Goal: Task Accomplishment & Management: Complete application form

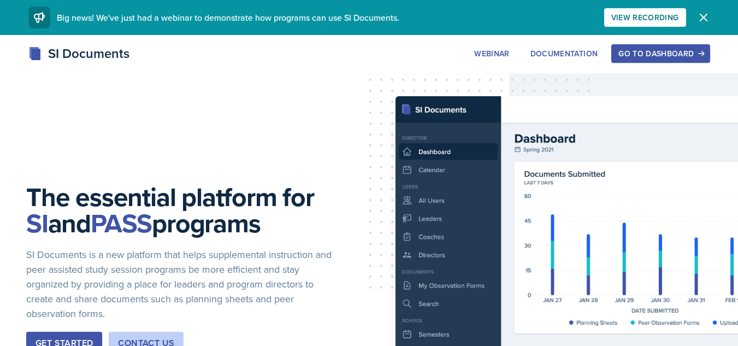
click at [662, 60] on button "Go to Dashboard" at bounding box center [661, 53] width 98 height 19
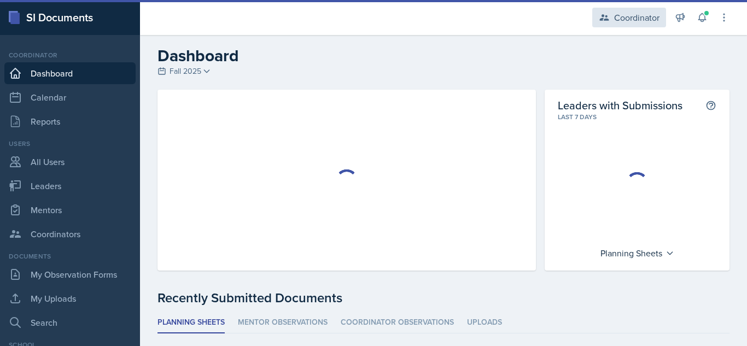
click at [616, 23] on div "Coordinator" at bounding box center [629, 18] width 74 height 20
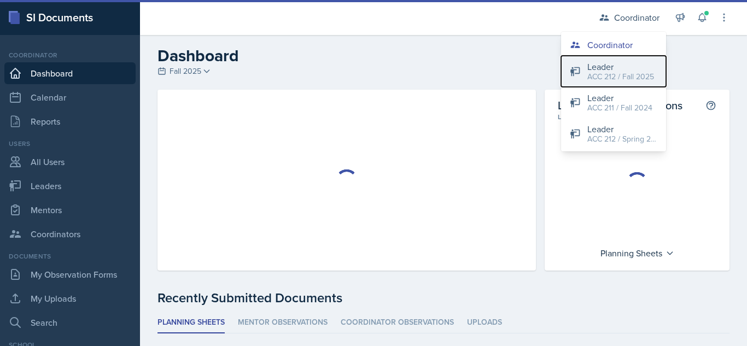
click at [614, 66] on div "Leader" at bounding box center [620, 66] width 67 height 13
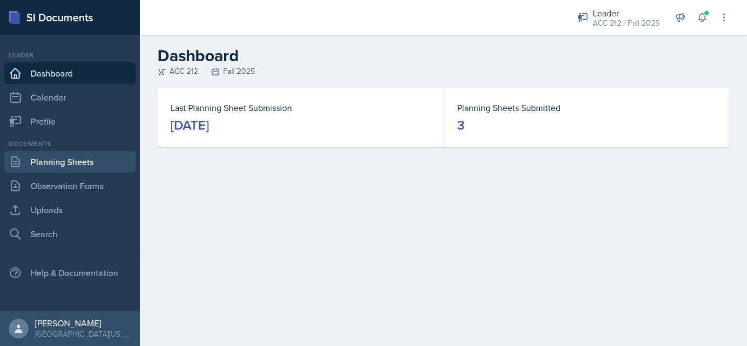
click at [98, 157] on link "Planning Sheets" at bounding box center [69, 162] width 131 height 22
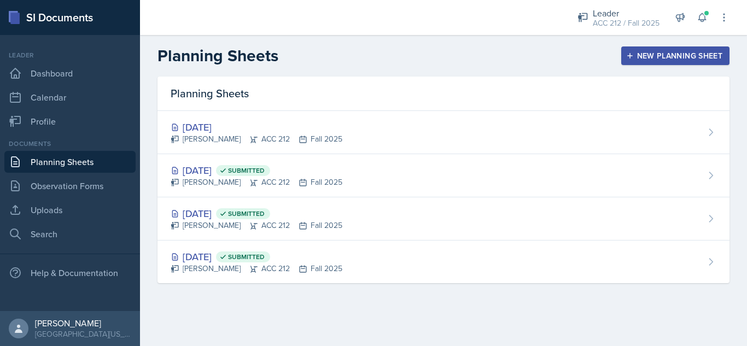
drag, startPoint x: 632, startPoint y: 59, endPoint x: 700, endPoint y: 82, distance: 71.0
click at [700, 82] on div "Planning Sheets" at bounding box center [443, 94] width 572 height 34
click at [527, 327] on main "Planning Sheets New Planning Sheet Planning Sheets [DATE] [PERSON_NAME] ACC 212…" at bounding box center [443, 190] width 607 height 311
click at [702, 60] on div "New Planning Sheet" at bounding box center [675, 55] width 94 height 9
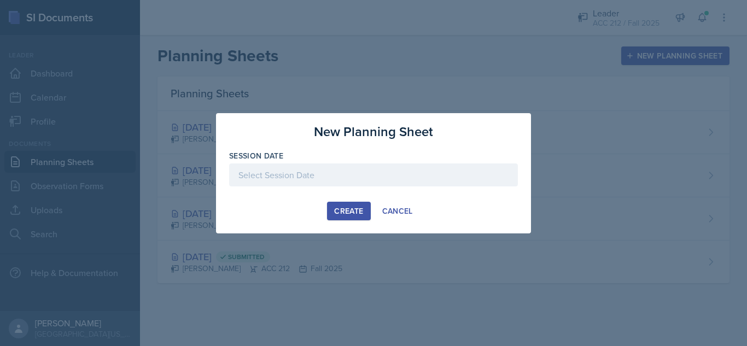
click at [342, 175] on div at bounding box center [373, 174] width 289 height 23
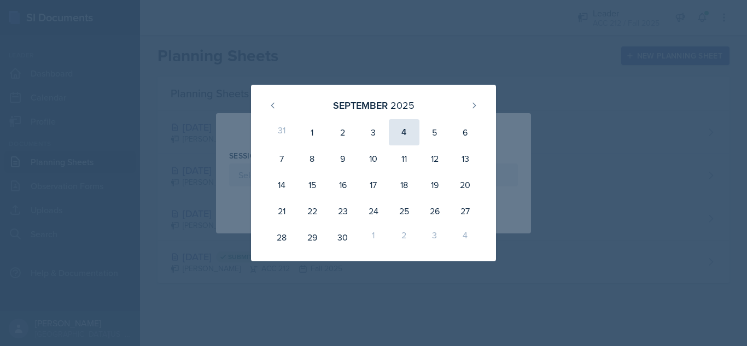
click at [405, 130] on div "4" at bounding box center [404, 132] width 31 height 26
type input "[DATE]"
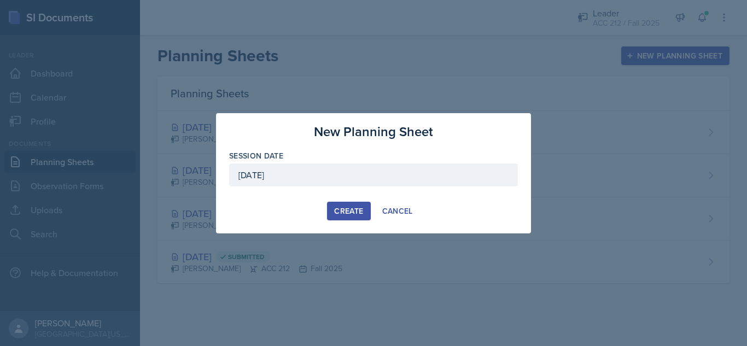
click at [338, 209] on div "Create" at bounding box center [348, 211] width 29 height 9
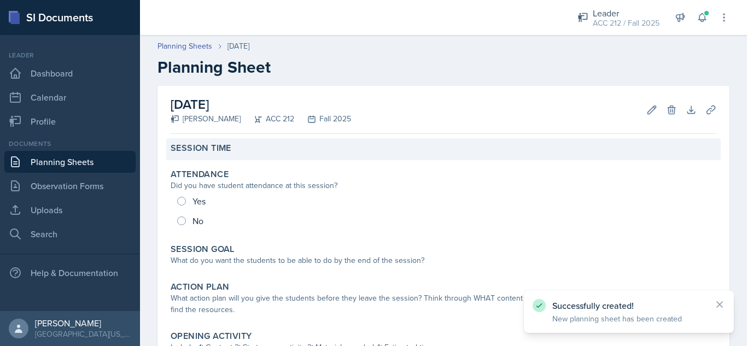
click at [265, 144] on div "Session Time" at bounding box center [444, 148] width 546 height 11
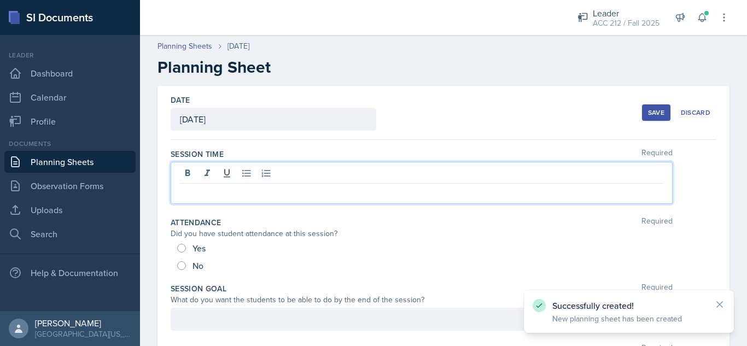
click at [266, 179] on div at bounding box center [422, 183] width 502 height 42
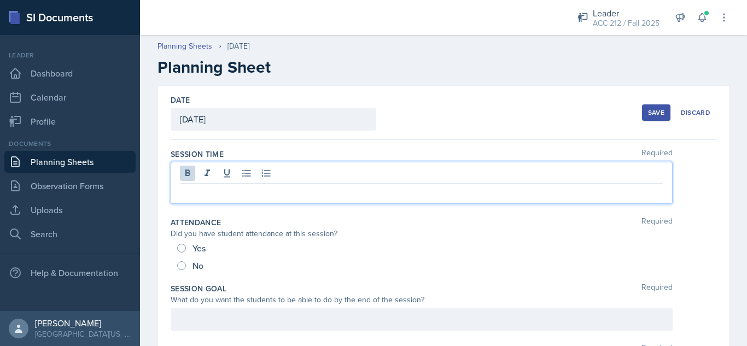
click at [244, 195] on p at bounding box center [421, 192] width 483 height 13
click at [233, 191] on p at bounding box center [421, 192] width 483 height 13
click at [183, 242] on div "Yes" at bounding box center [192, 248] width 31 height 17
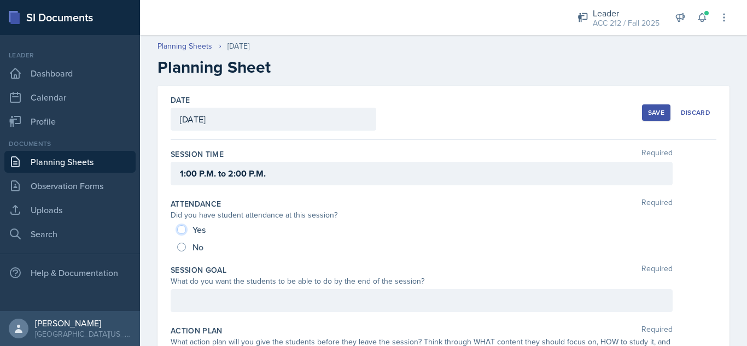
click at [180, 229] on input "Yes" at bounding box center [181, 229] width 9 height 9
radio input "true"
click at [648, 116] on div "Save" at bounding box center [656, 112] width 16 height 9
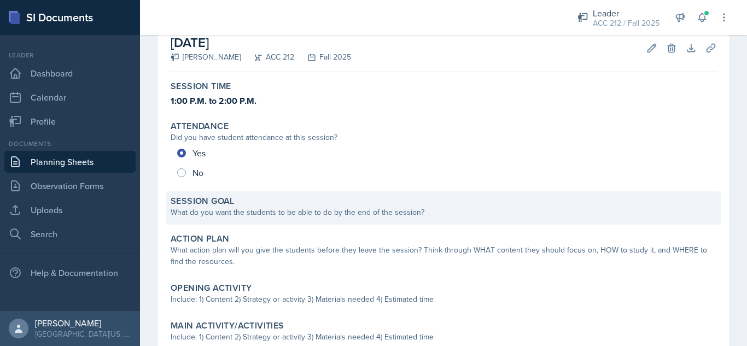
scroll to position [134, 0]
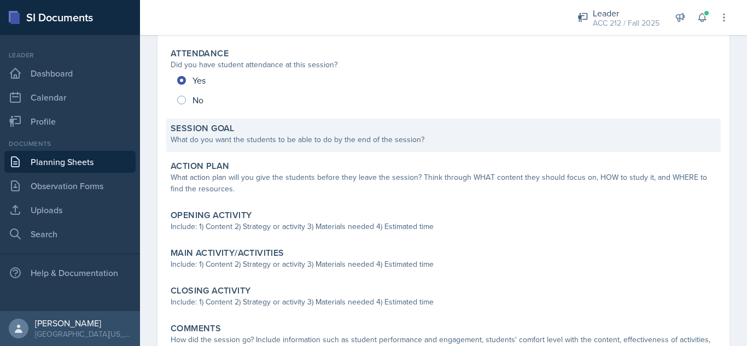
click at [314, 137] on div "What do you want the students to be able to do by the end of the session?" at bounding box center [444, 139] width 546 height 11
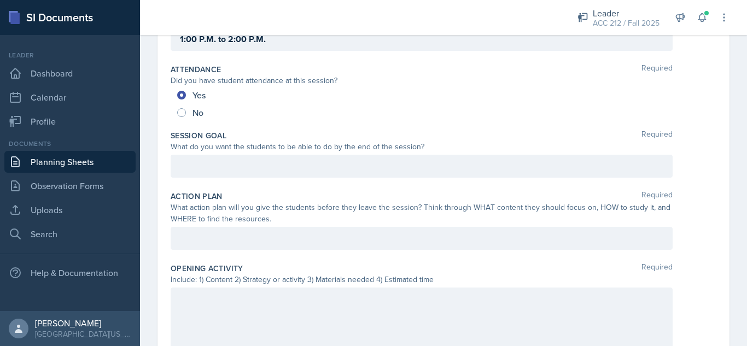
click at [301, 175] on div at bounding box center [422, 166] width 502 height 23
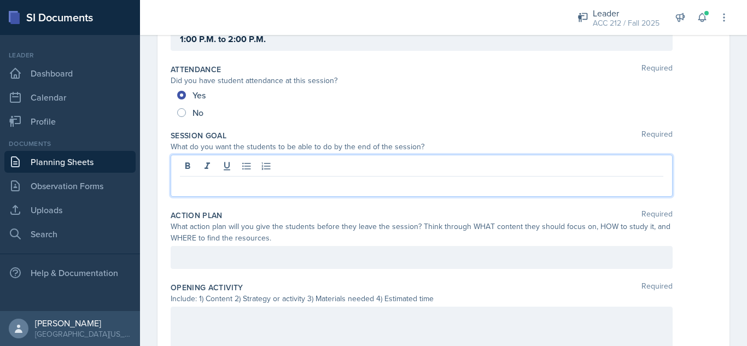
scroll to position [154, 0]
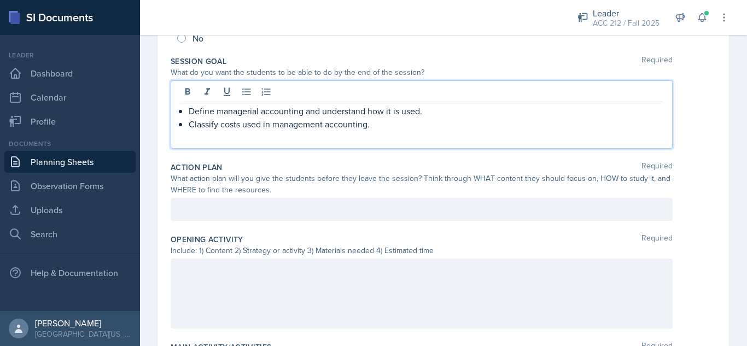
click at [386, 213] on p at bounding box center [421, 209] width 483 height 13
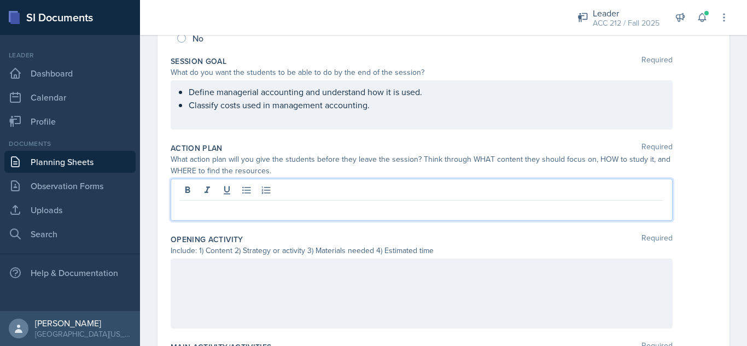
scroll to position [296, 0]
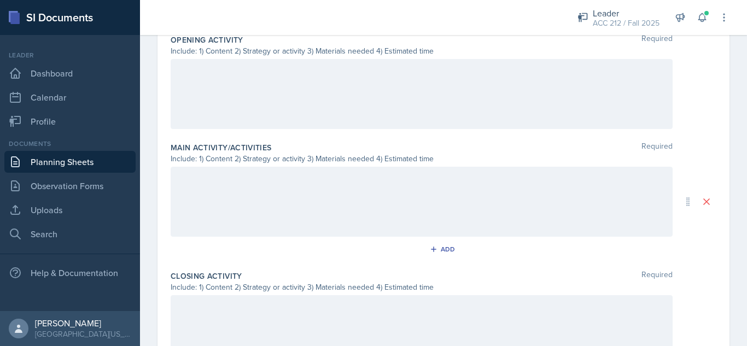
click at [303, 109] on div at bounding box center [422, 94] width 502 height 70
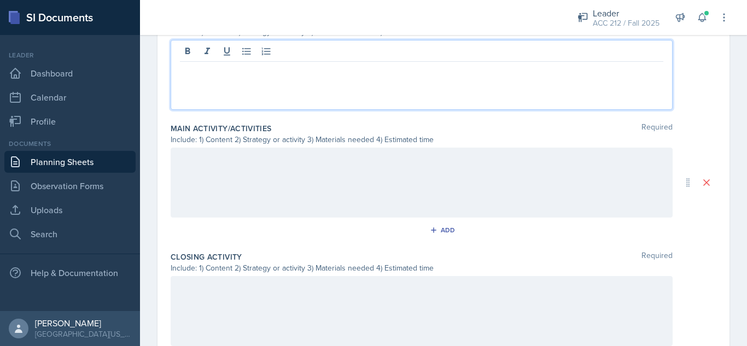
scroll to position [448, 0]
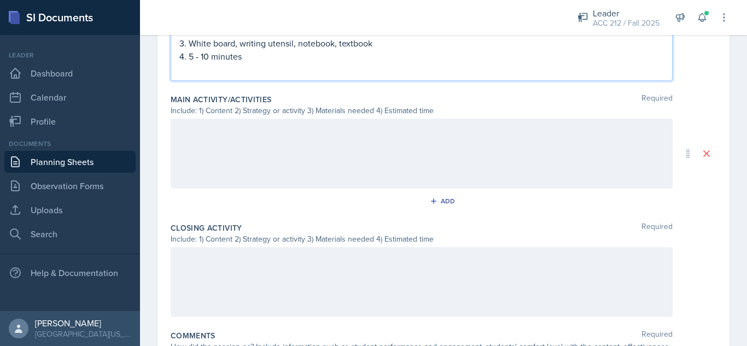
click at [303, 172] on div at bounding box center [422, 154] width 502 height 70
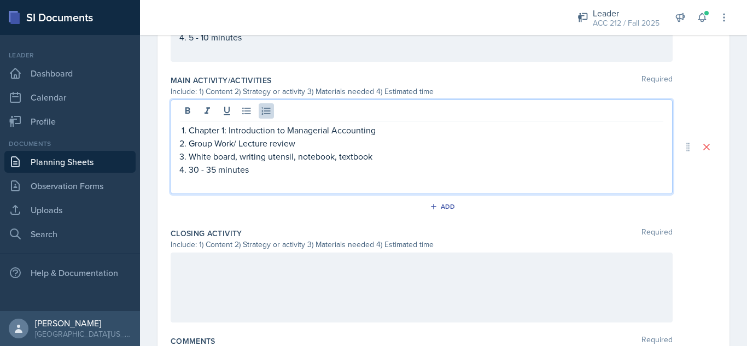
scroll to position [594, 0]
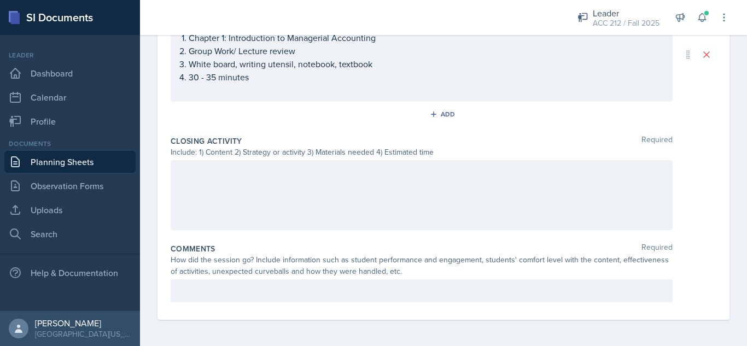
click at [270, 190] on div at bounding box center [422, 195] width 502 height 70
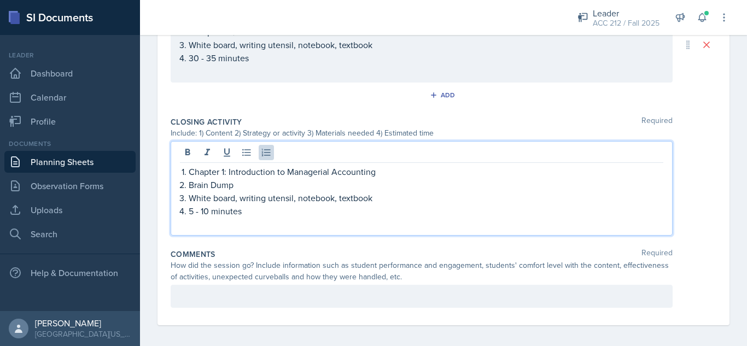
click at [189, 112] on div "Main Activity/Activities Required Include: 1) Content 2) Strategy or activity 3…" at bounding box center [444, 45] width 546 height 134
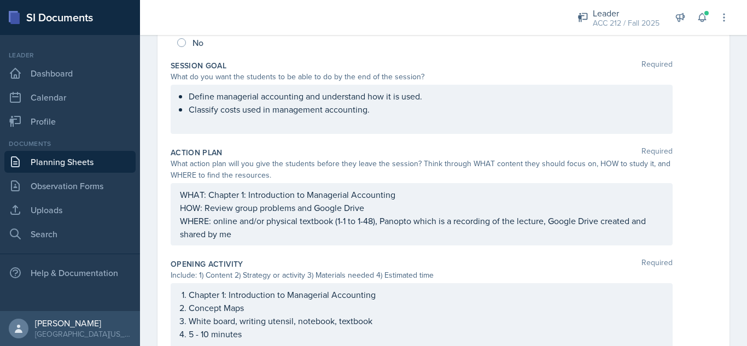
scroll to position [0, 0]
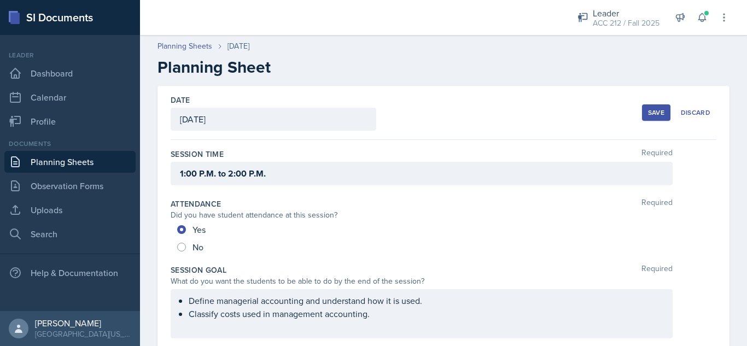
click at [648, 116] on div "Save" at bounding box center [656, 112] width 16 height 9
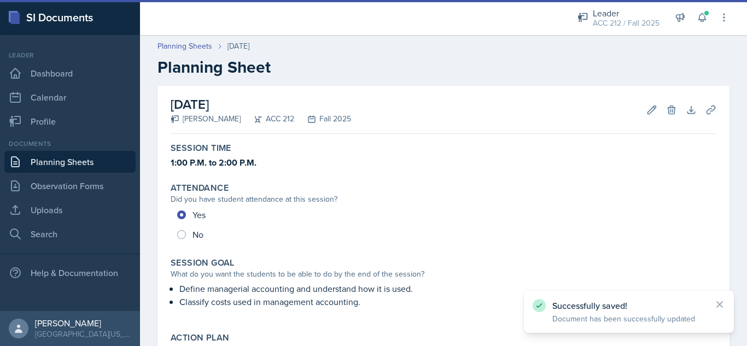
scroll to position [490, 0]
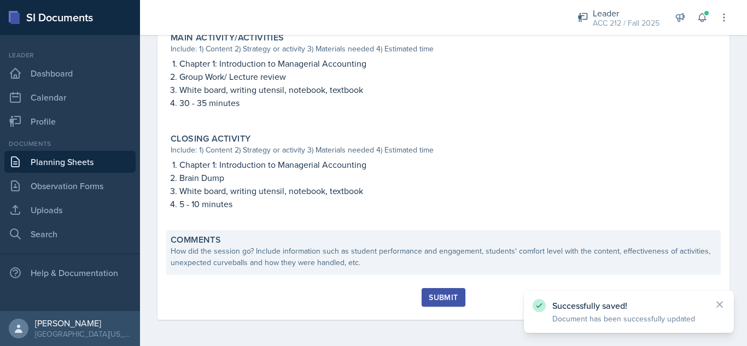
click at [421, 265] on div "How did the session go? Include information such as student performance and eng…" at bounding box center [444, 256] width 546 height 23
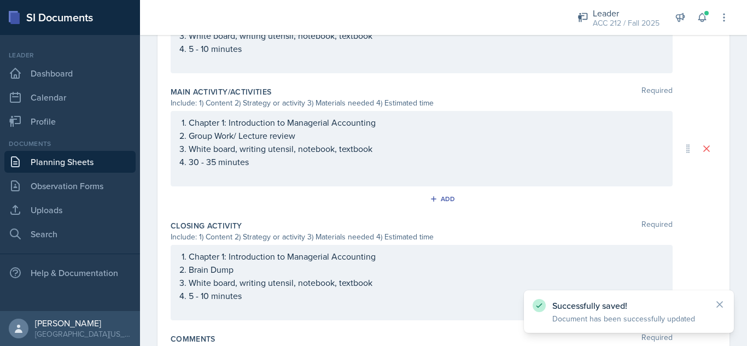
scroll to position [557, 0]
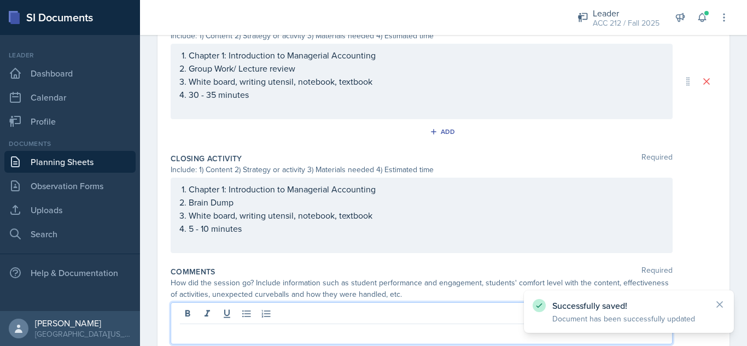
click at [425, 316] on div at bounding box center [422, 323] width 502 height 42
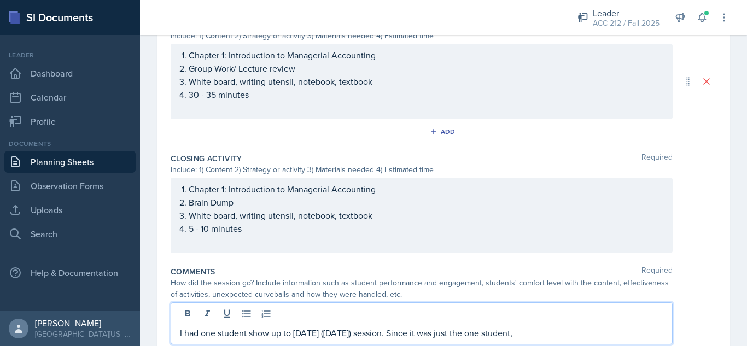
scroll to position [599, 0]
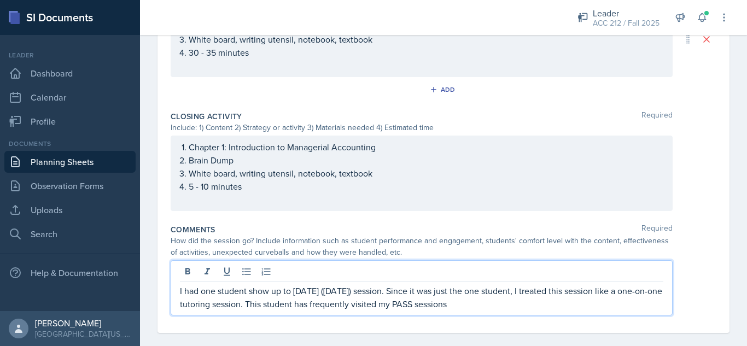
click at [543, 298] on p "I had one student show up to [DATE] ([DATE]) session. Since it was just the one…" at bounding box center [421, 297] width 483 height 26
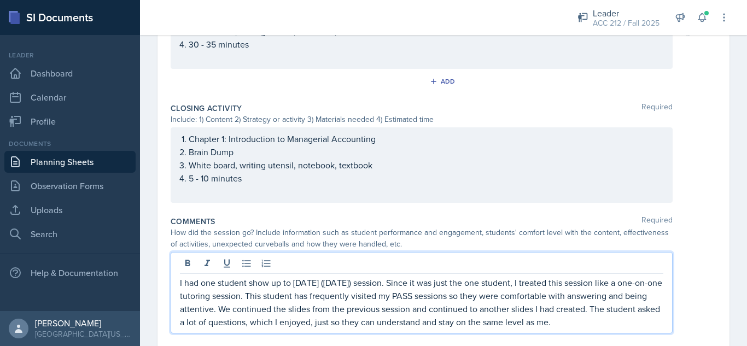
scroll to position [652, 0]
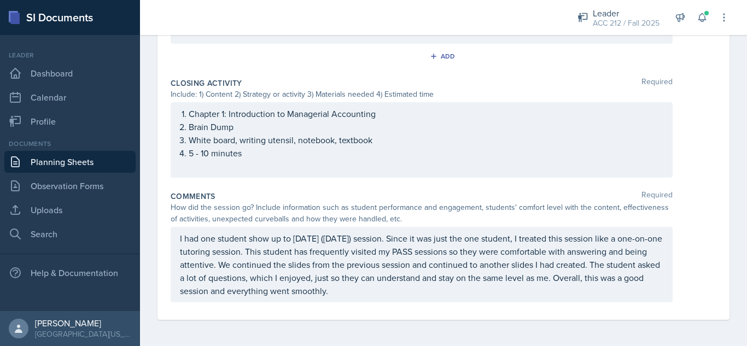
scroll to position [0, 0]
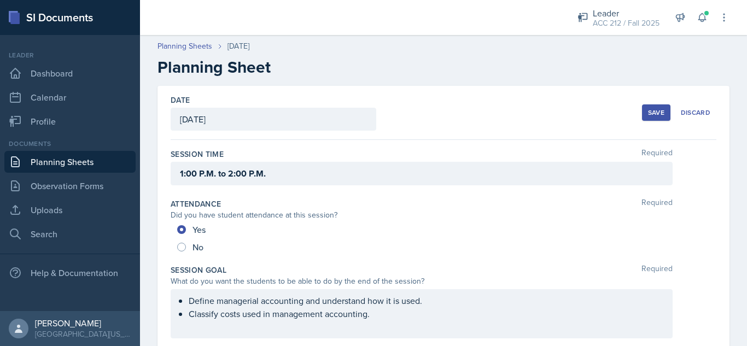
click at [648, 111] on div "Save" at bounding box center [656, 112] width 16 height 9
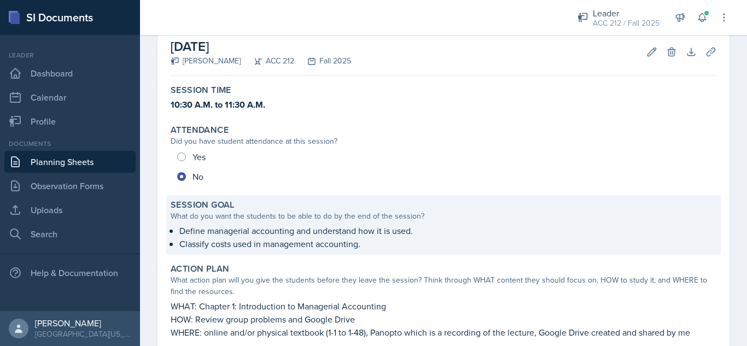
click at [358, 237] on p "Define managerial accounting and understand how it is used." at bounding box center [447, 230] width 537 height 13
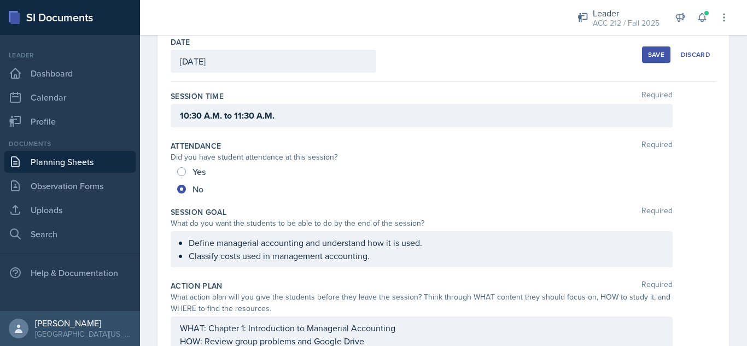
scroll to position [54, 0]
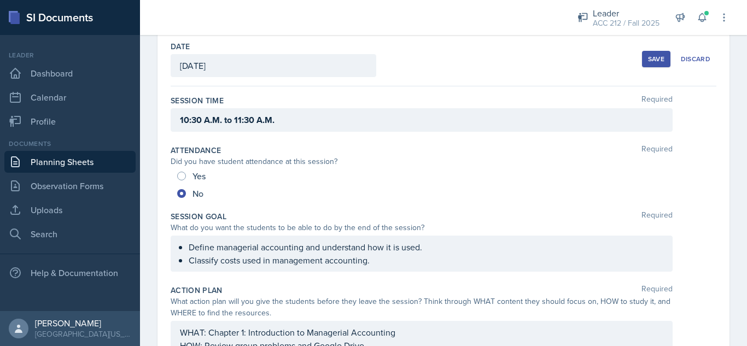
click at [420, 204] on div "Attendance Required Did you have student attendance at this session? Yes No" at bounding box center [444, 173] width 546 height 66
click at [383, 254] on div "Define managerial accounting and understand how it is used. Classify costs used…" at bounding box center [422, 254] width 502 height 36
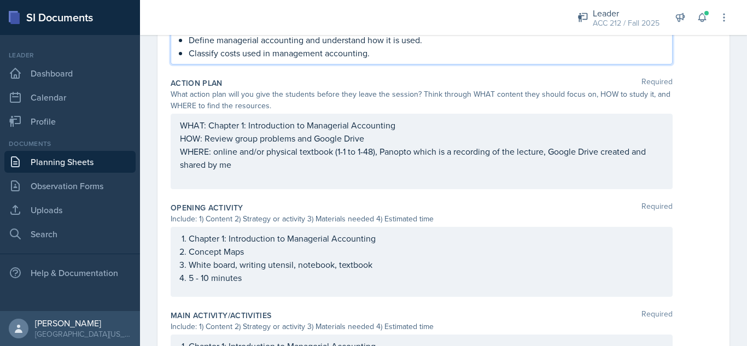
click at [348, 145] on p "WHERE: online and/or physical textbook (1-1 to 1-48), Panopto which is a record…" at bounding box center [421, 158] width 483 height 26
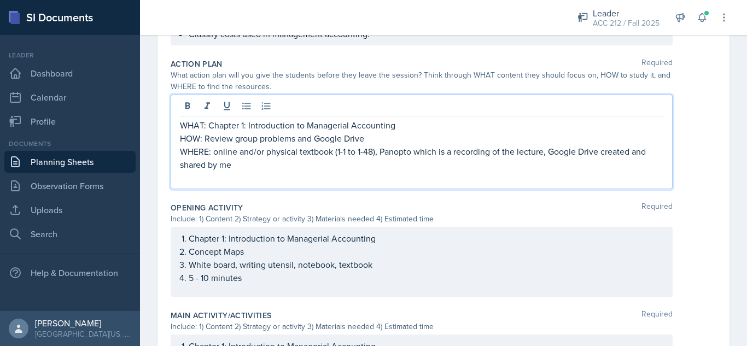
scroll to position [280, 0]
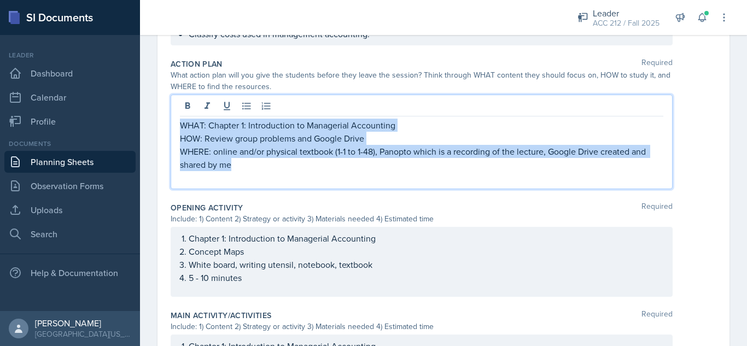
drag, startPoint x: 335, startPoint y: 161, endPoint x: 169, endPoint y: 130, distance: 168.1
click at [169, 130] on div "Date September 2nd, 2025 September 2025 31 1 2 3 4 5 6 7 8 9 10 11 12 13 14 15 …" at bounding box center [443, 226] width 572 height 841
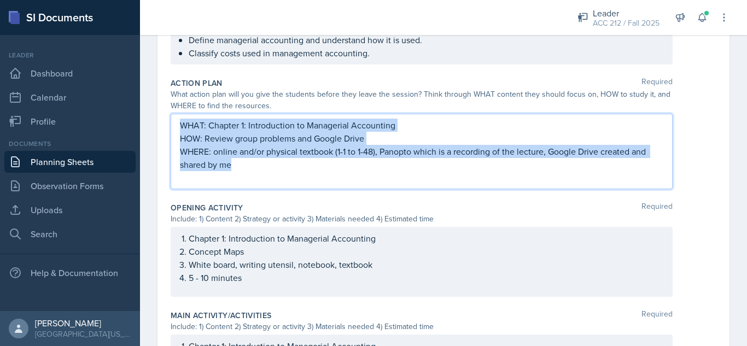
copy div "WHAT: Chapter 1: Introduction to Managerial Accounting HOW: Review group proble…"
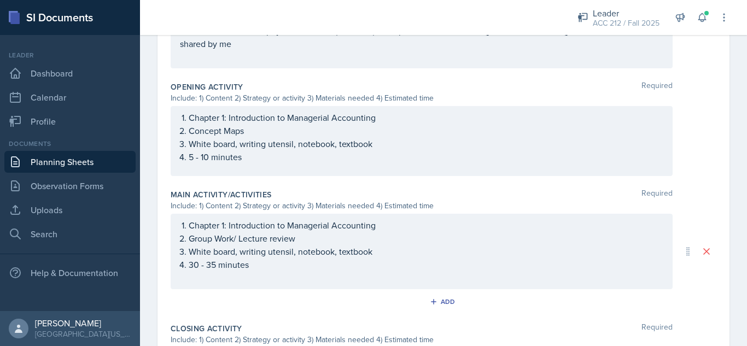
drag, startPoint x: 274, startPoint y: 170, endPoint x: 196, endPoint y: 118, distance: 94.1
click at [196, 118] on div "Chapter 1: Introduction to Managerial Accounting Concept Maps White board, writ…" at bounding box center [422, 141] width 502 height 70
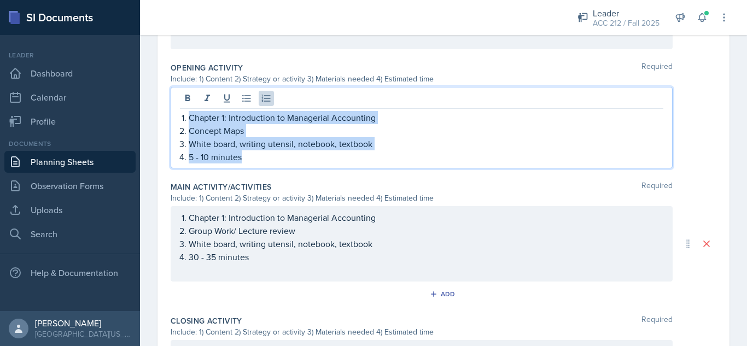
drag, startPoint x: 257, startPoint y: 160, endPoint x: 191, endPoint y: 120, distance: 77.7
click at [191, 120] on ol "Chapter 1: Introduction to Managerial Accounting Concept Maps White board, writ…" at bounding box center [426, 137] width 474 height 52
copy ol "Chapter 1: Introduction to Managerial Accounting Concept Maps White board, writ…"
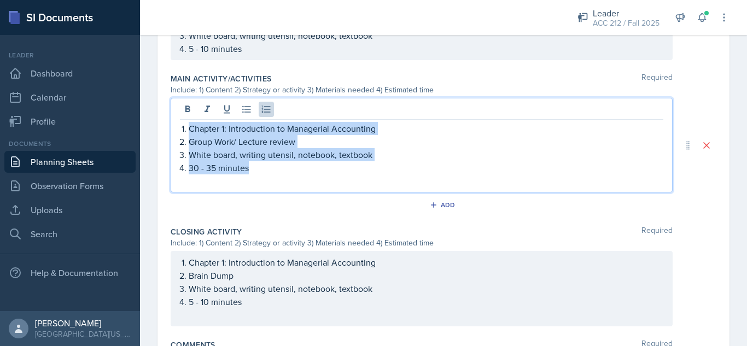
drag, startPoint x: 318, startPoint y: 169, endPoint x: 180, endPoint y: 127, distance: 143.5
click at [180, 127] on div "Chapter 1: Introduction to Managerial Accounting Group Work/ Lecture review Whi…" at bounding box center [421, 155] width 483 height 66
copy ol "Chapter 1: Introduction to Managerial Accounting Group Work/ Lecture review Whi…"
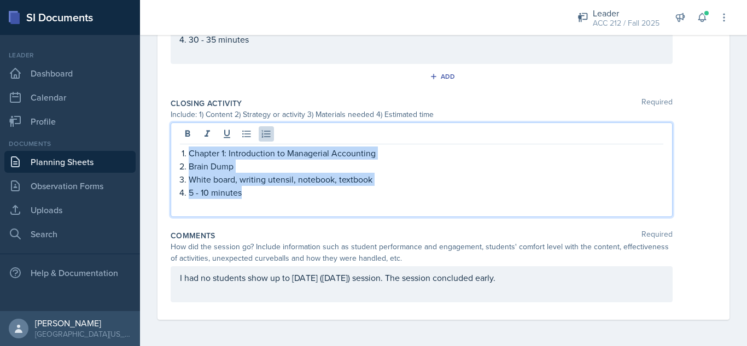
drag, startPoint x: 267, startPoint y: 183, endPoint x: 195, endPoint y: 146, distance: 81.7
click at [195, 146] on div "Chapter 1: Introduction to Managerial Accounting Brain Dump White board, writin…" at bounding box center [422, 169] width 502 height 95
copy ol "Chapter 1: Introduction to Managerial Accounting Brain Dump White board, writin…"
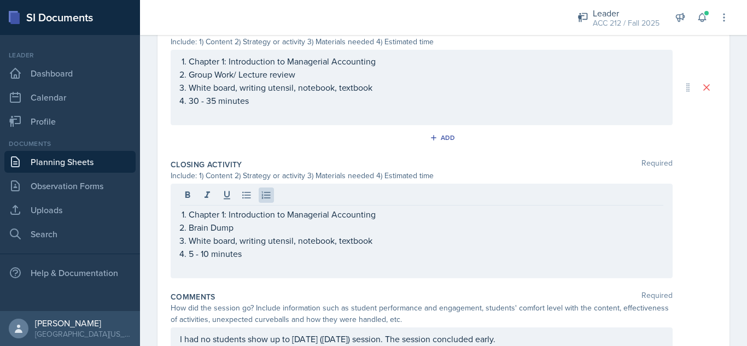
click at [188, 153] on div "Main Activity/Activities Required Include: 1) Content 2) Strategy or activity 3…" at bounding box center [444, 88] width 546 height 134
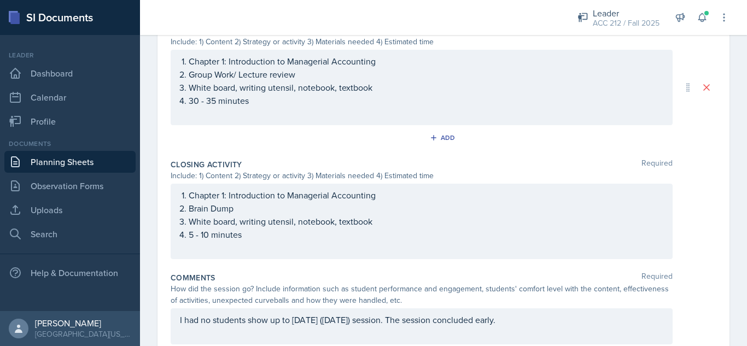
scroll to position [0, 0]
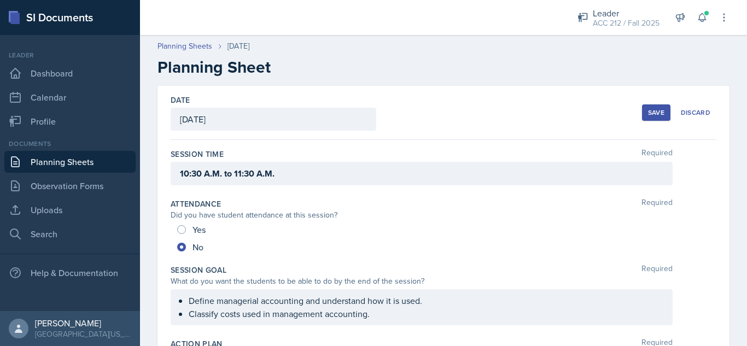
drag, startPoint x: 664, startPoint y: 112, endPoint x: 653, endPoint y: 112, distance: 11.5
click at [653, 112] on div "Save Discard" at bounding box center [679, 112] width 74 height 25
click at [653, 112] on div "Save" at bounding box center [656, 112] width 16 height 9
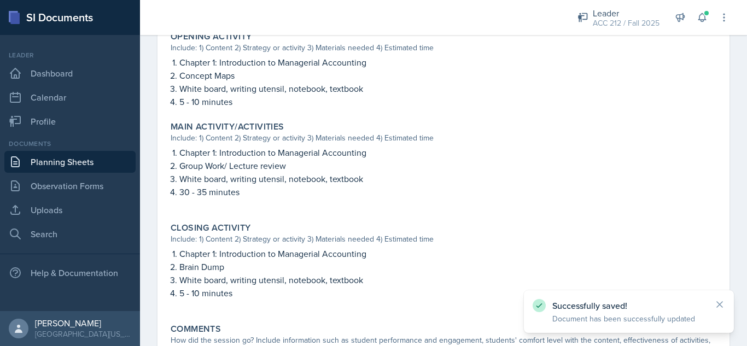
scroll to position [503, 0]
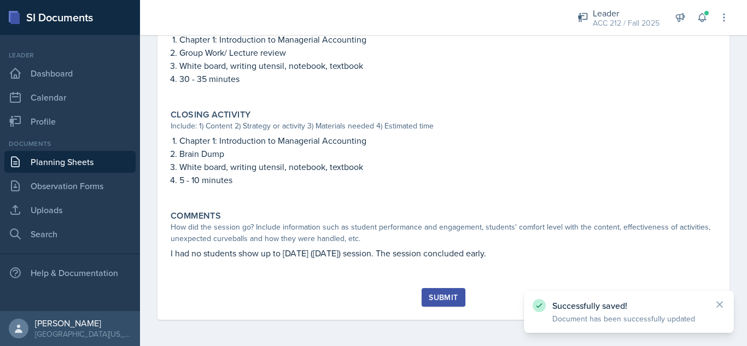
click at [450, 291] on button "Submit" at bounding box center [442, 297] width 43 height 19
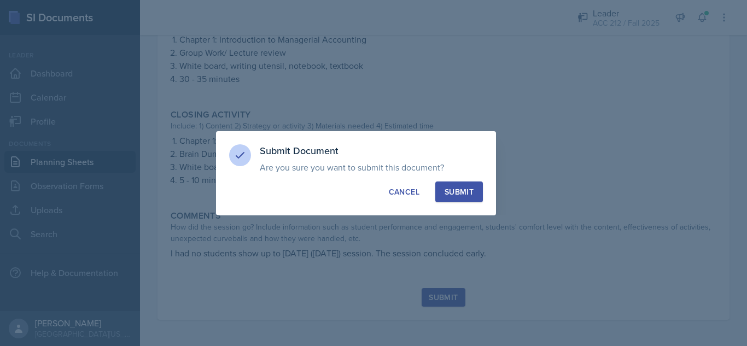
click at [461, 195] on div "Submit" at bounding box center [458, 191] width 29 height 11
radio input "true"
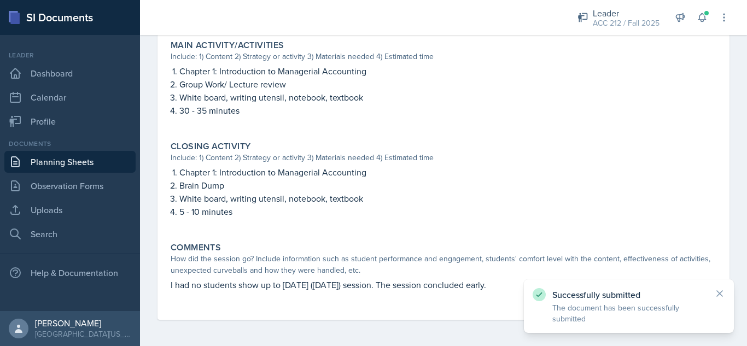
scroll to position [471, 0]
click at [92, 159] on link "Planning Sheets" at bounding box center [69, 162] width 131 height 22
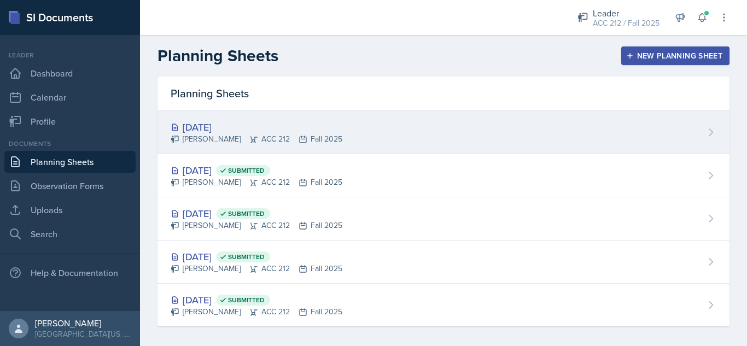
click at [204, 129] on div "Sep 4th, 2025" at bounding box center [257, 127] width 172 height 15
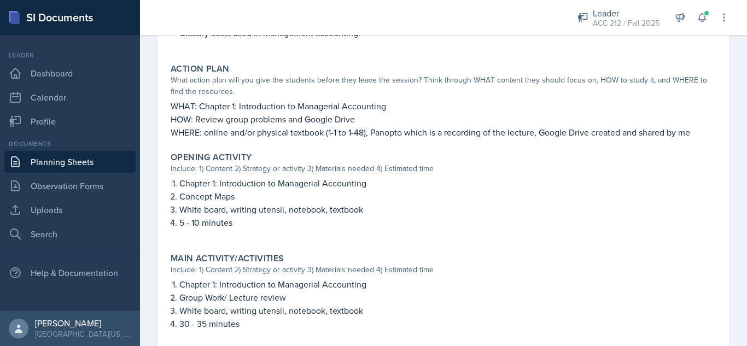
scroll to position [529, 0]
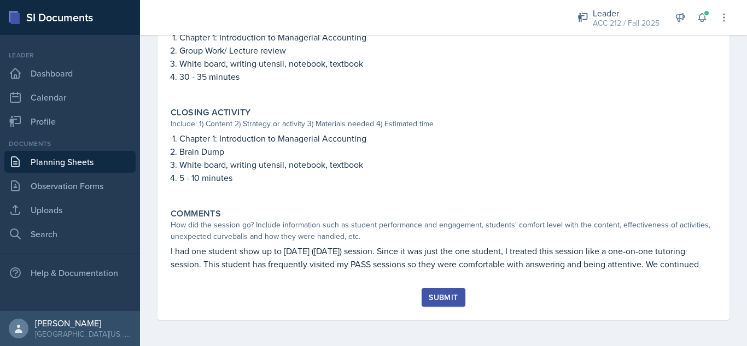
click at [432, 294] on div "Submit" at bounding box center [443, 297] width 29 height 9
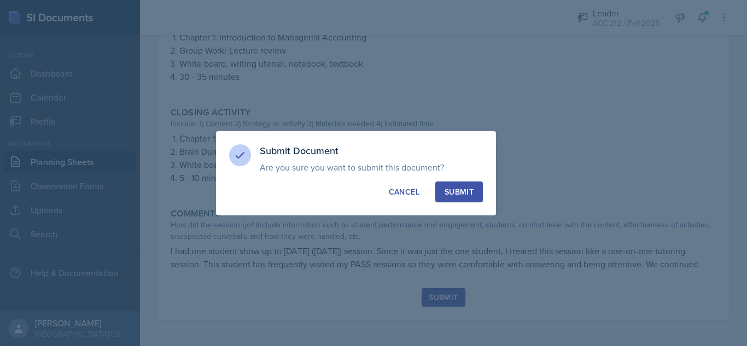
click at [462, 190] on div "Submit" at bounding box center [458, 191] width 29 height 11
radio input "true"
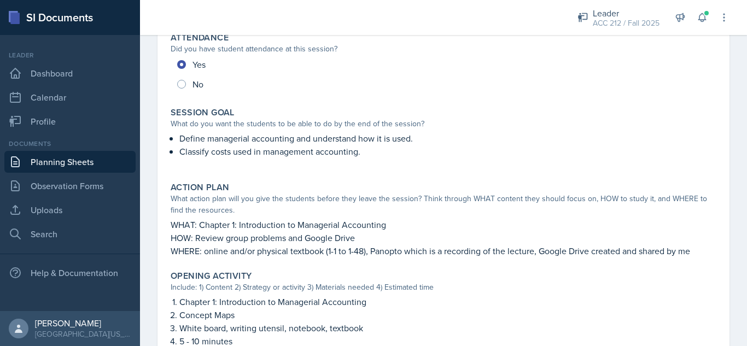
scroll to position [87, 0]
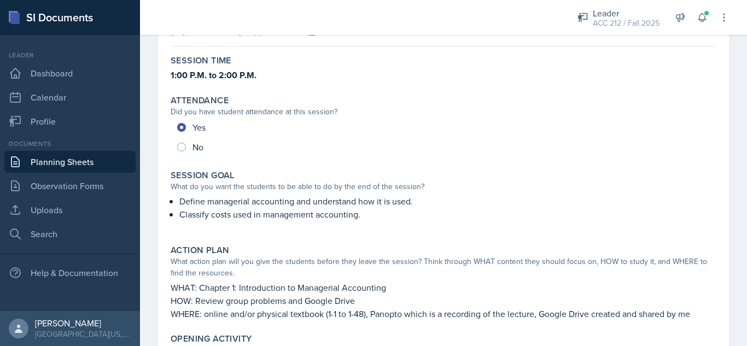
click at [64, 167] on link "Planning Sheets" at bounding box center [69, 162] width 131 height 22
